Goal: Navigation & Orientation: Find specific page/section

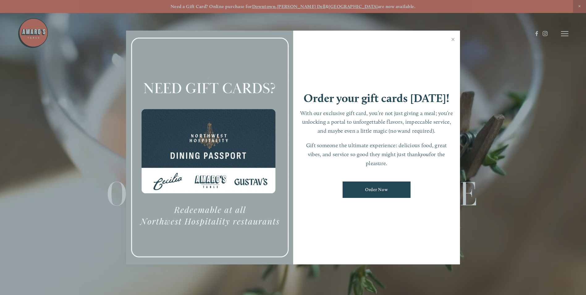
drag, startPoint x: 453, startPoint y: 40, endPoint x: 487, endPoint y: 74, distance: 47.9
click at [453, 40] on link "Close" at bounding box center [453, 40] width 12 height 17
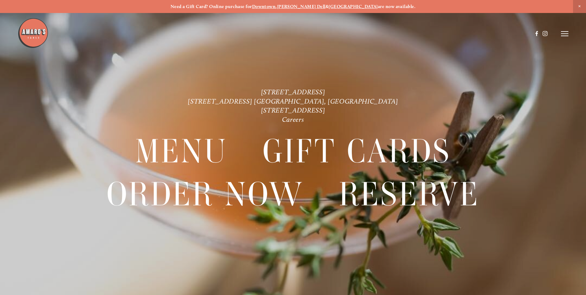
click at [565, 32] on icon at bounding box center [564, 34] width 7 height 6
click at [498, 36] on span "Gallery" at bounding box center [499, 34] width 15 height 6
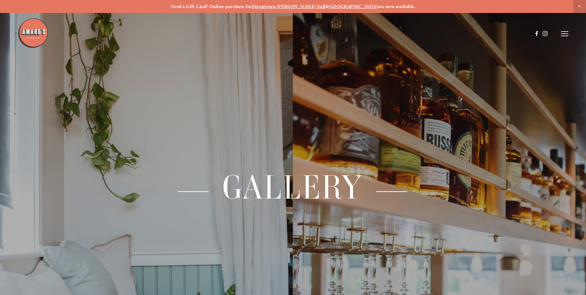
click at [567, 34] on line at bounding box center [564, 34] width 7 height 0
click at [480, 33] on span "Visit" at bounding box center [482, 34] width 11 height 6
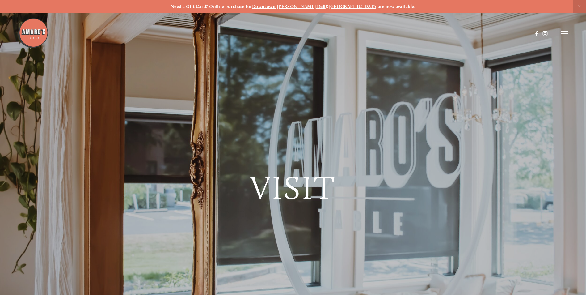
click at [562, 36] on line at bounding box center [564, 36] width 7 height 0
click at [438, 33] on span "Menu" at bounding box center [436, 34] width 13 height 6
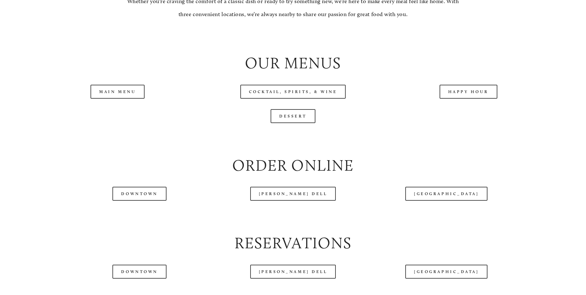
scroll to position [680, 0]
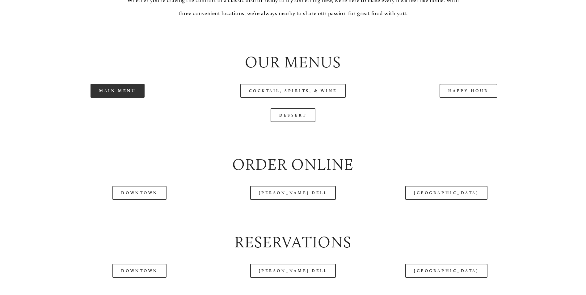
click at [112, 98] on link "Main Menu" at bounding box center [118, 91] width 54 height 14
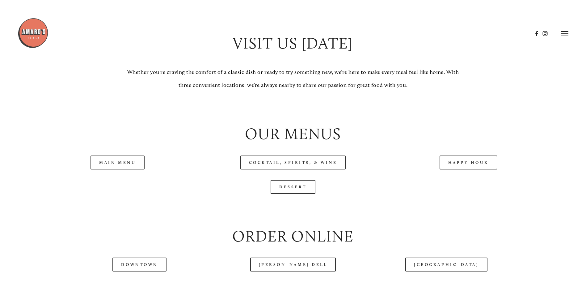
scroll to position [587, 0]
